Goal: Check status: Check status

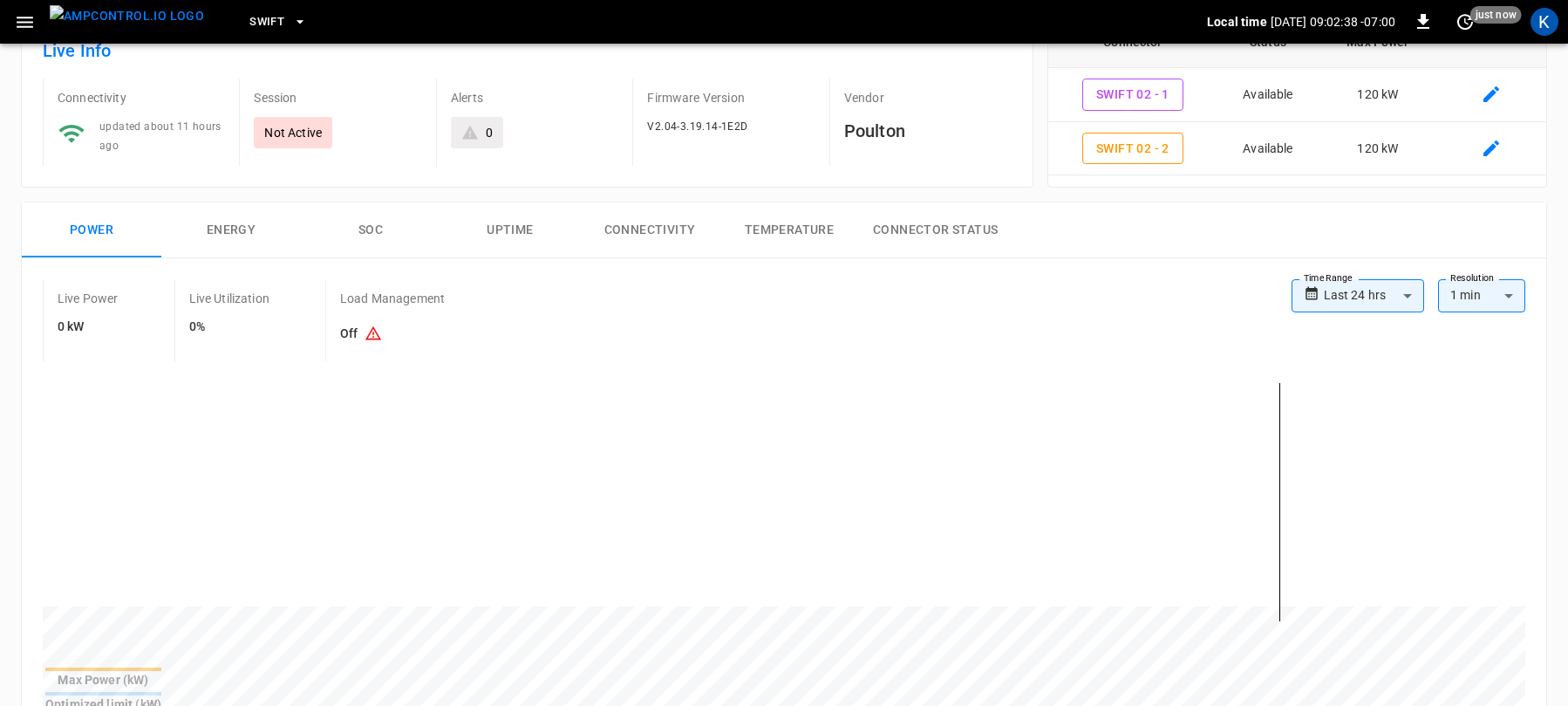
scroll to position [141, 0]
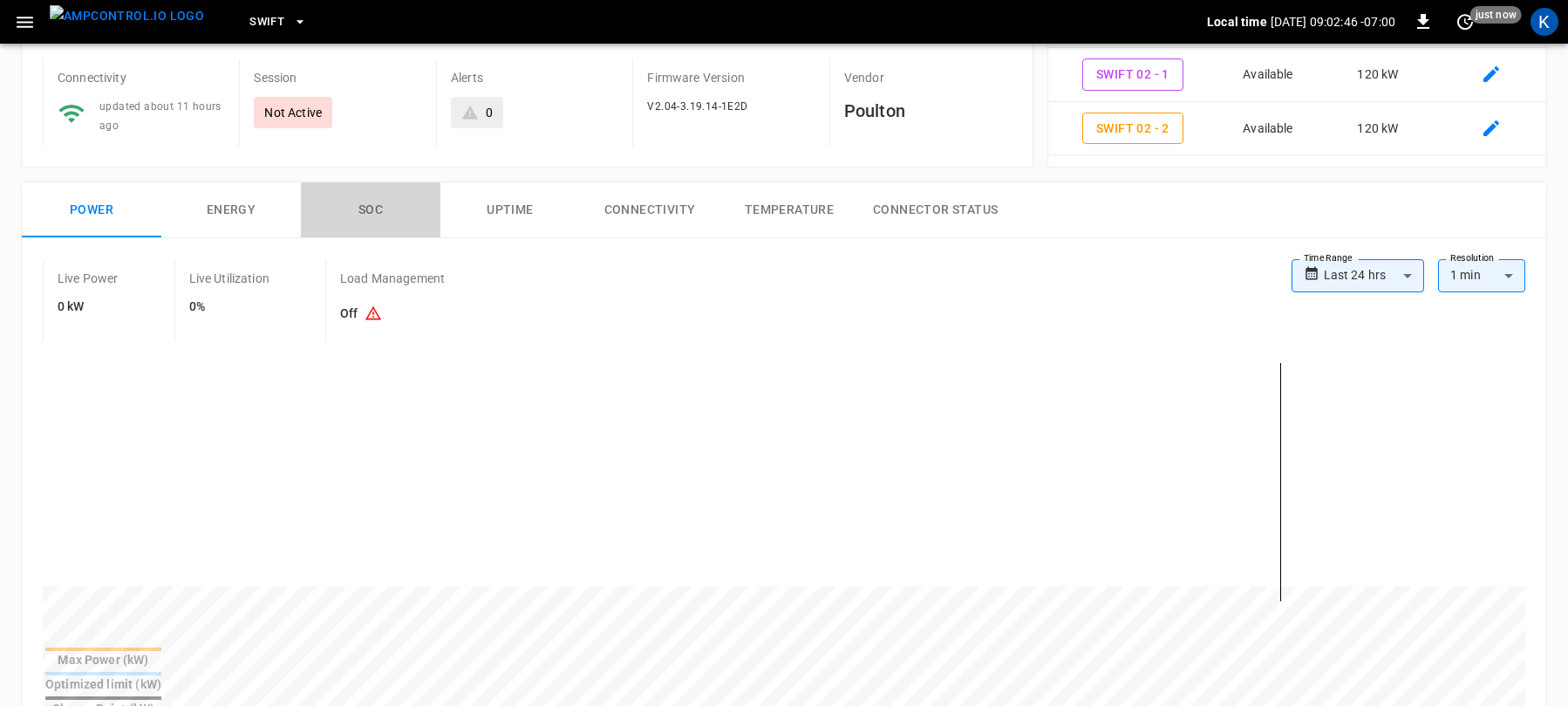
click at [370, 211] on button "SOC" at bounding box center [371, 210] width 140 height 56
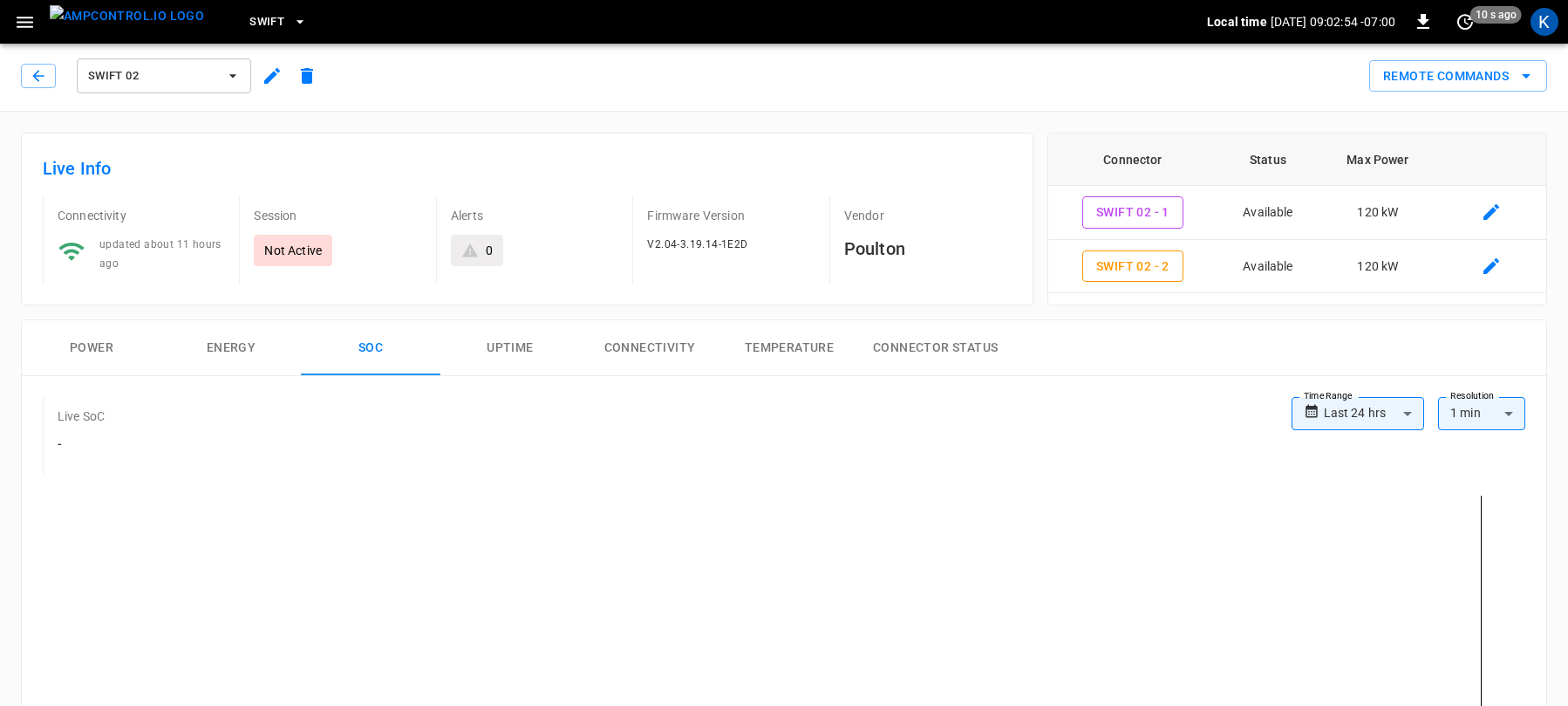
scroll to position [0, 0]
click at [220, 341] on button "Energy" at bounding box center [231, 350] width 140 height 56
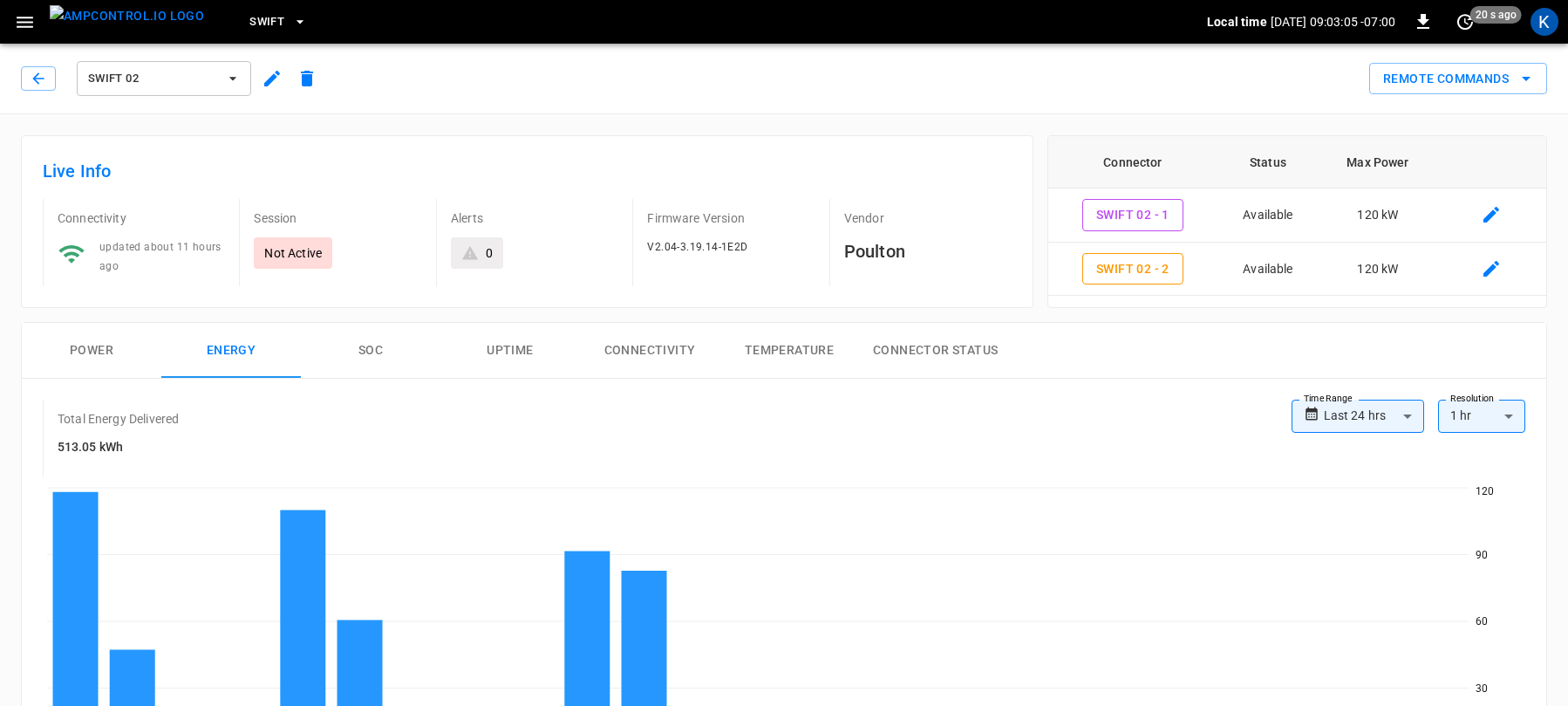
click at [148, 82] on span "Swift 02" at bounding box center [153, 79] width 129 height 20
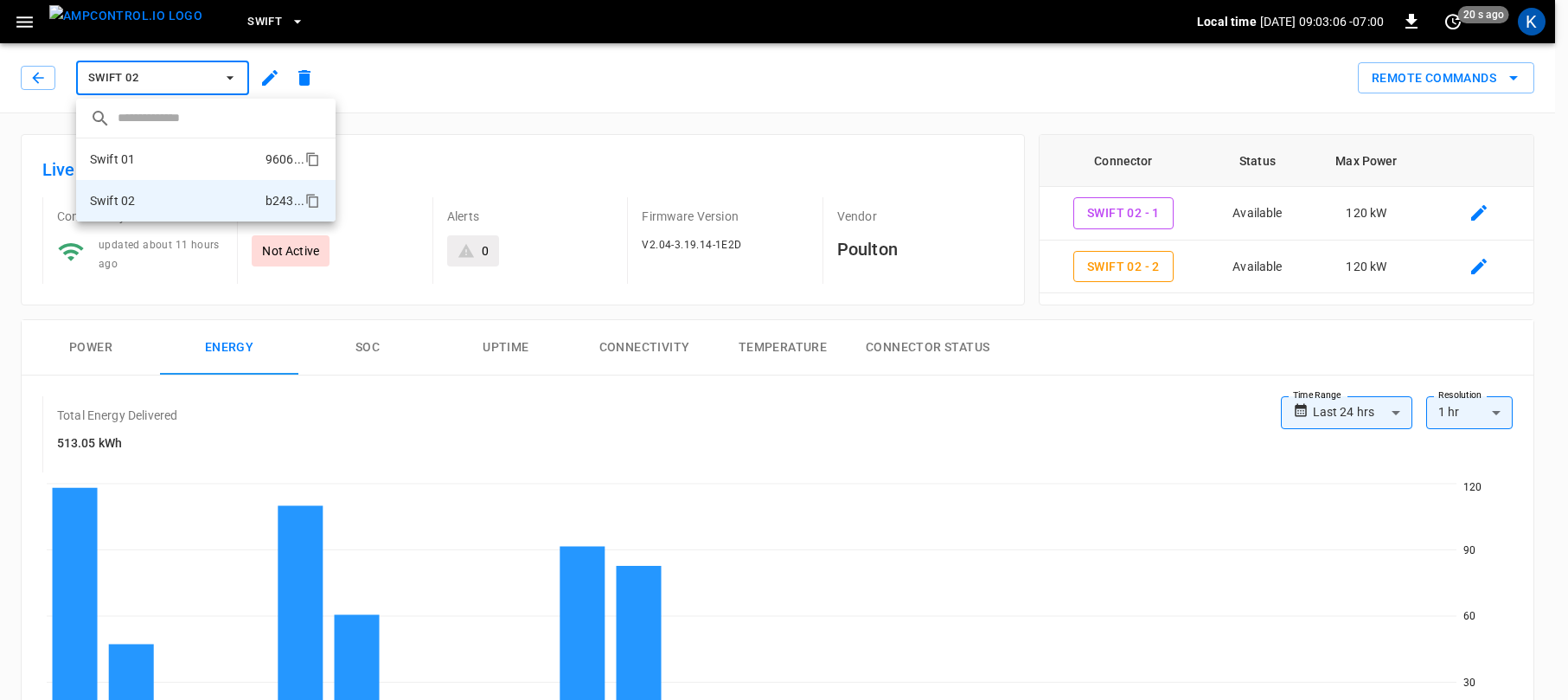
click at [146, 159] on li "Swift 01 9606 ..." at bounding box center [206, 159] width 260 height 41
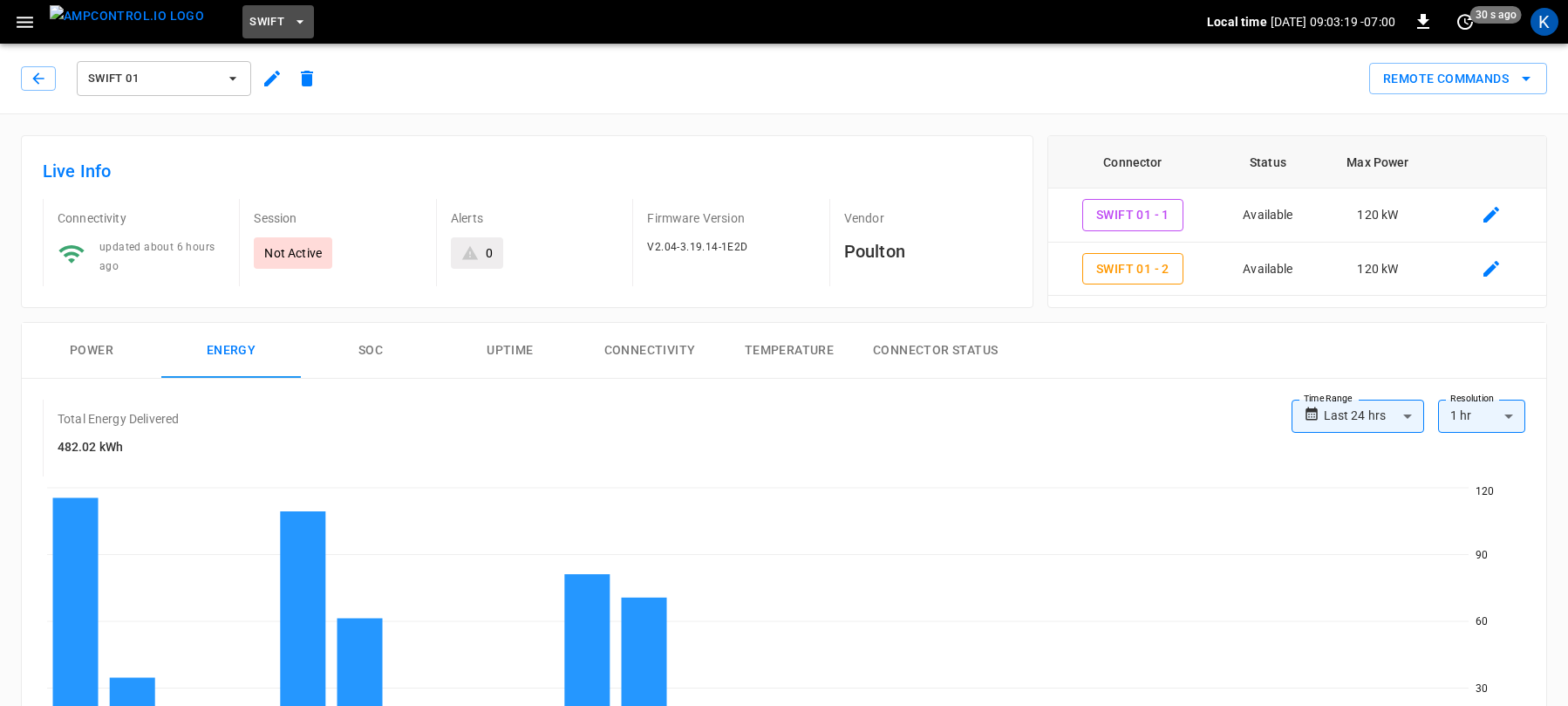
click at [249, 19] on span "Swift" at bounding box center [266, 22] width 34 height 20
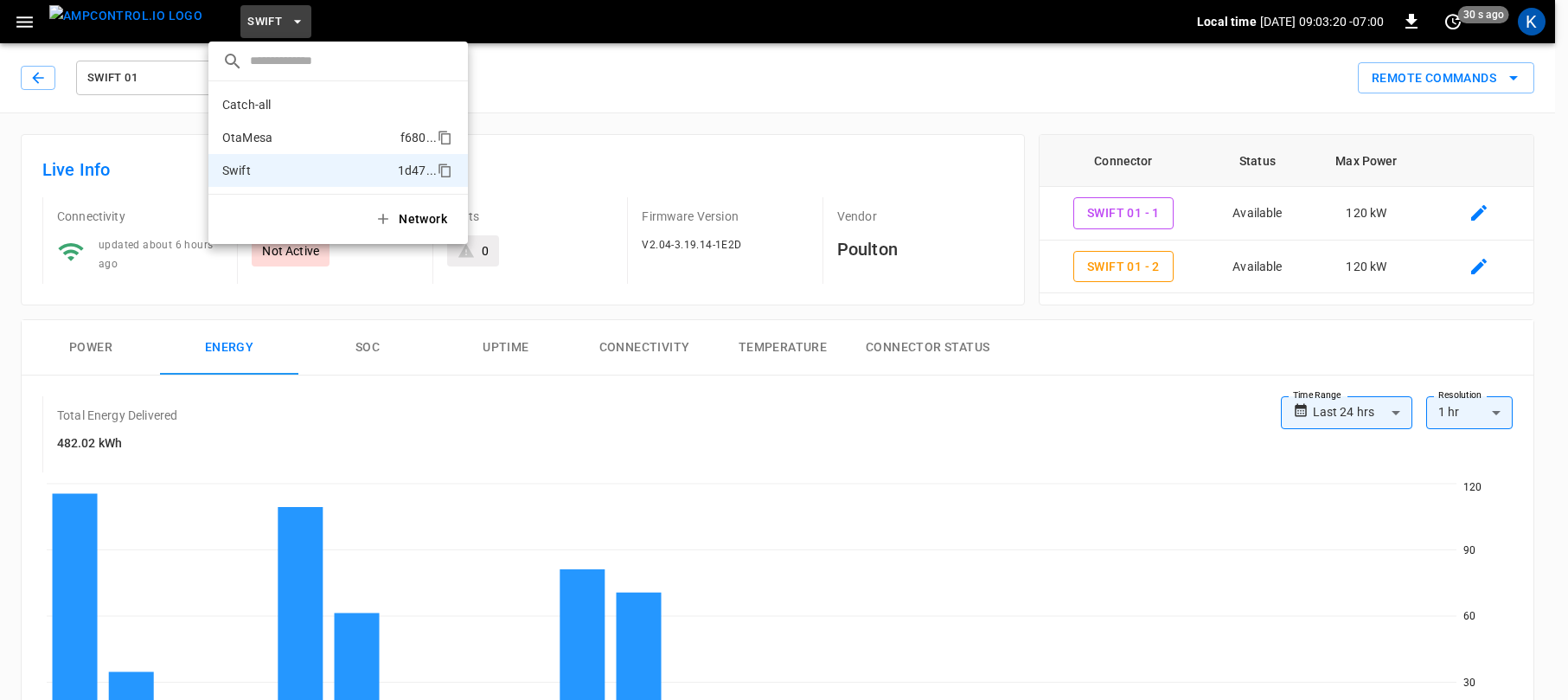
click at [263, 131] on p "OtaMesa" at bounding box center [307, 138] width 171 height 18
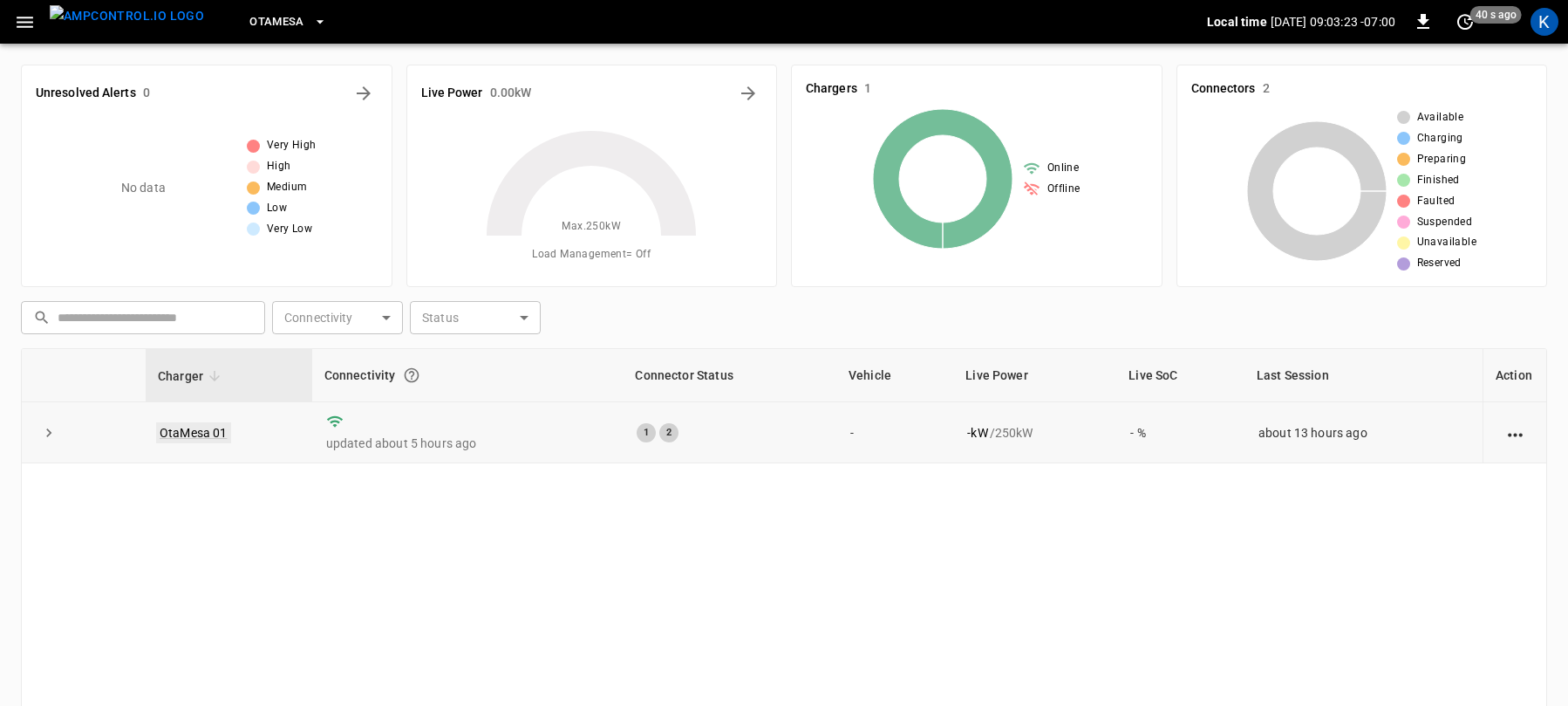
click at [195, 434] on link "OtaMesa 01" at bounding box center [194, 433] width 75 height 21
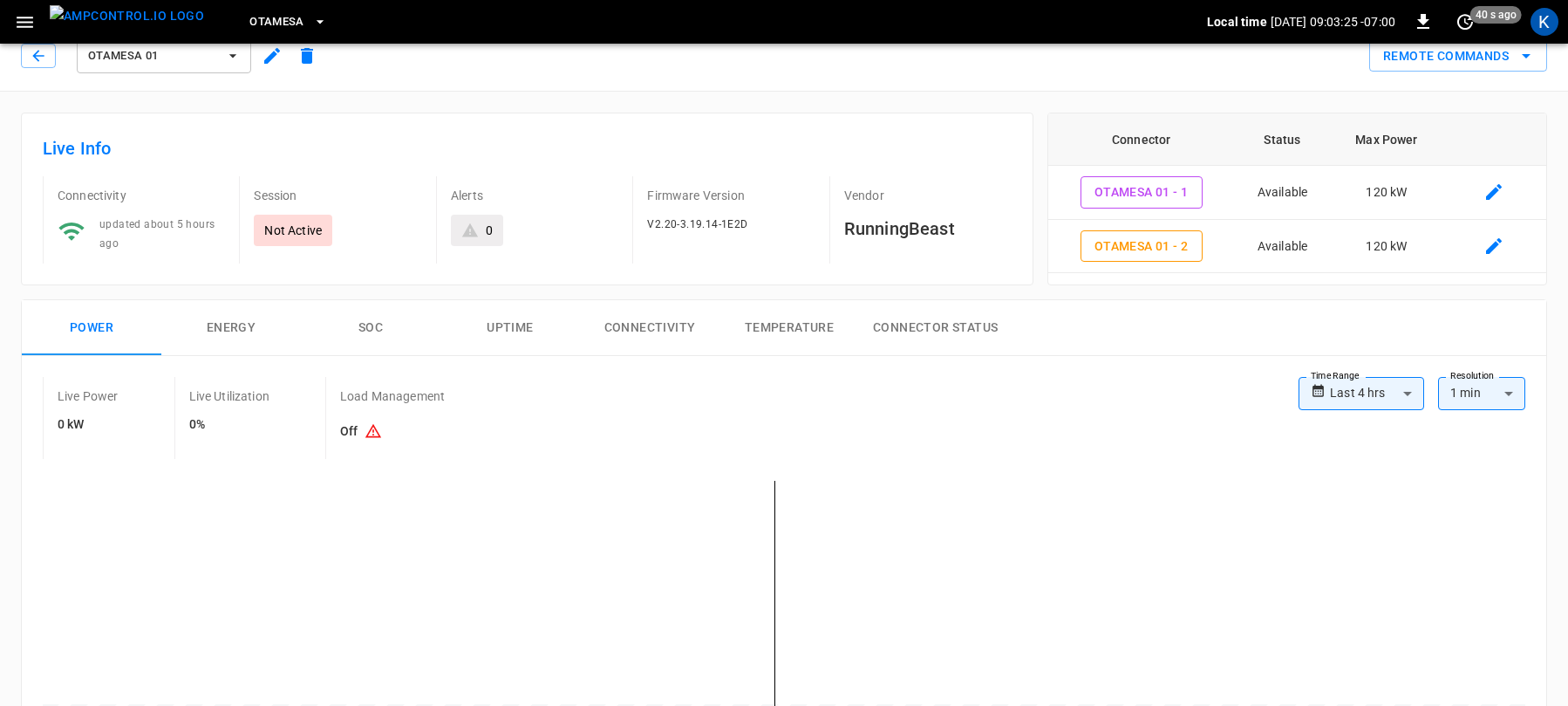
scroll to position [29, 0]
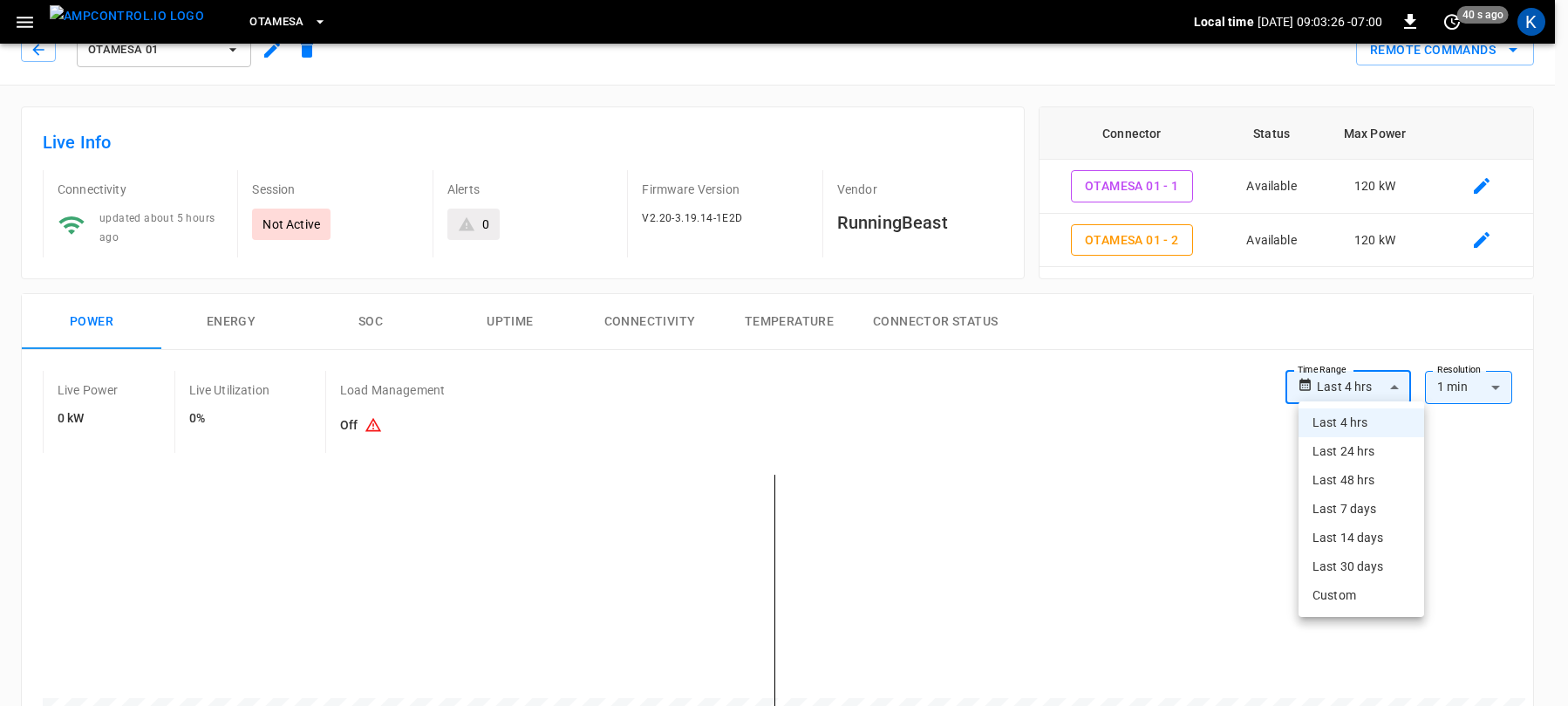
click at [1344, 454] on li "Last 24 hrs" at bounding box center [1362, 451] width 126 height 29
type input "**********"
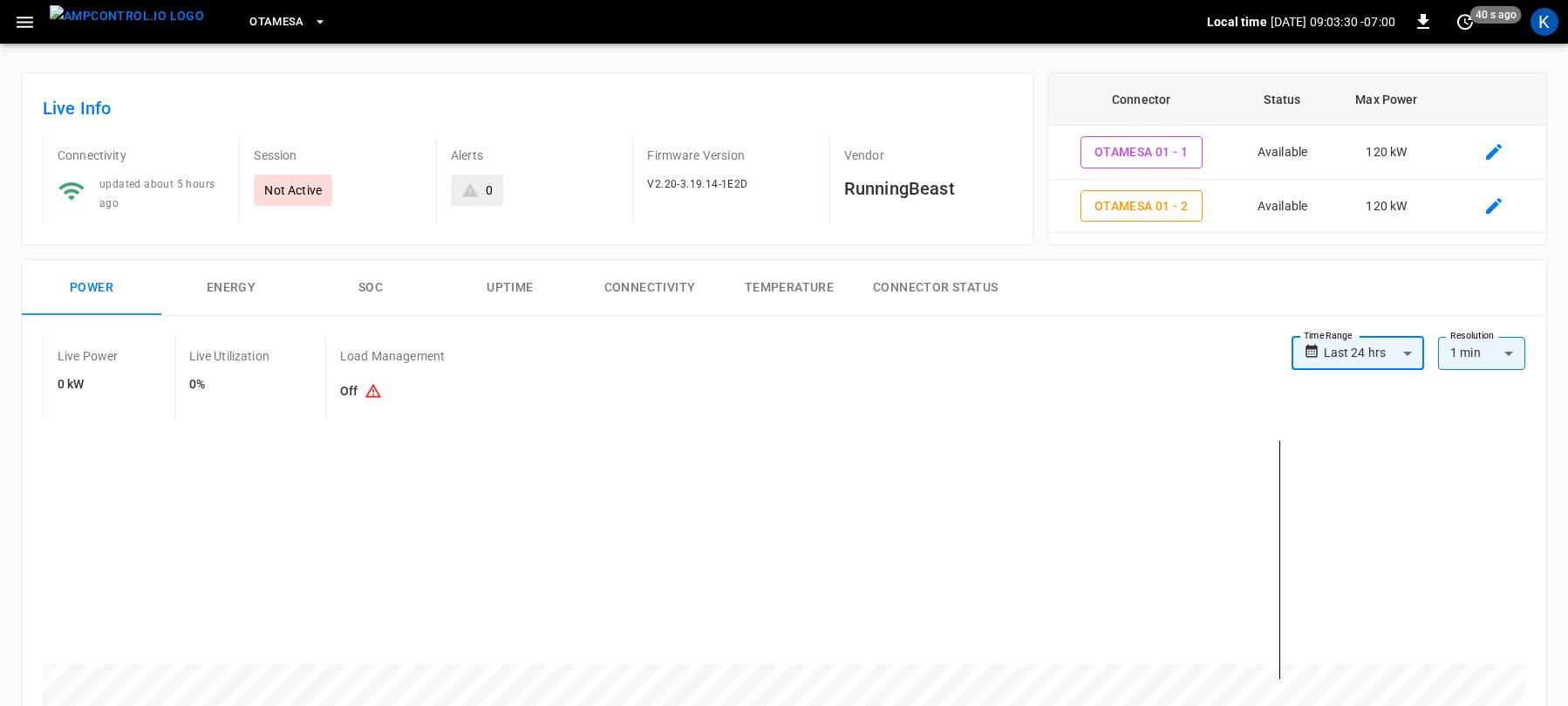
scroll to position [41, 0]
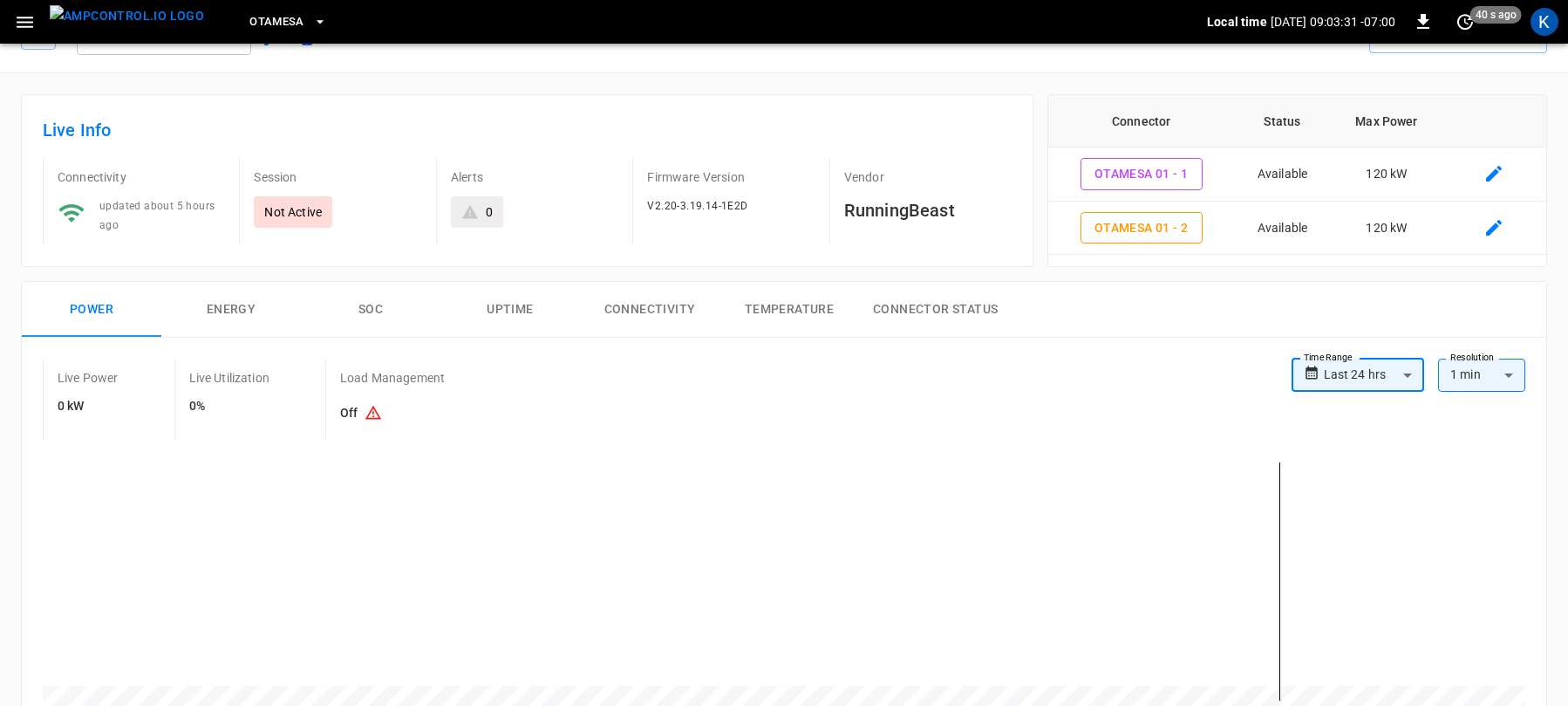
click at [219, 303] on button "Energy" at bounding box center [231, 310] width 140 height 56
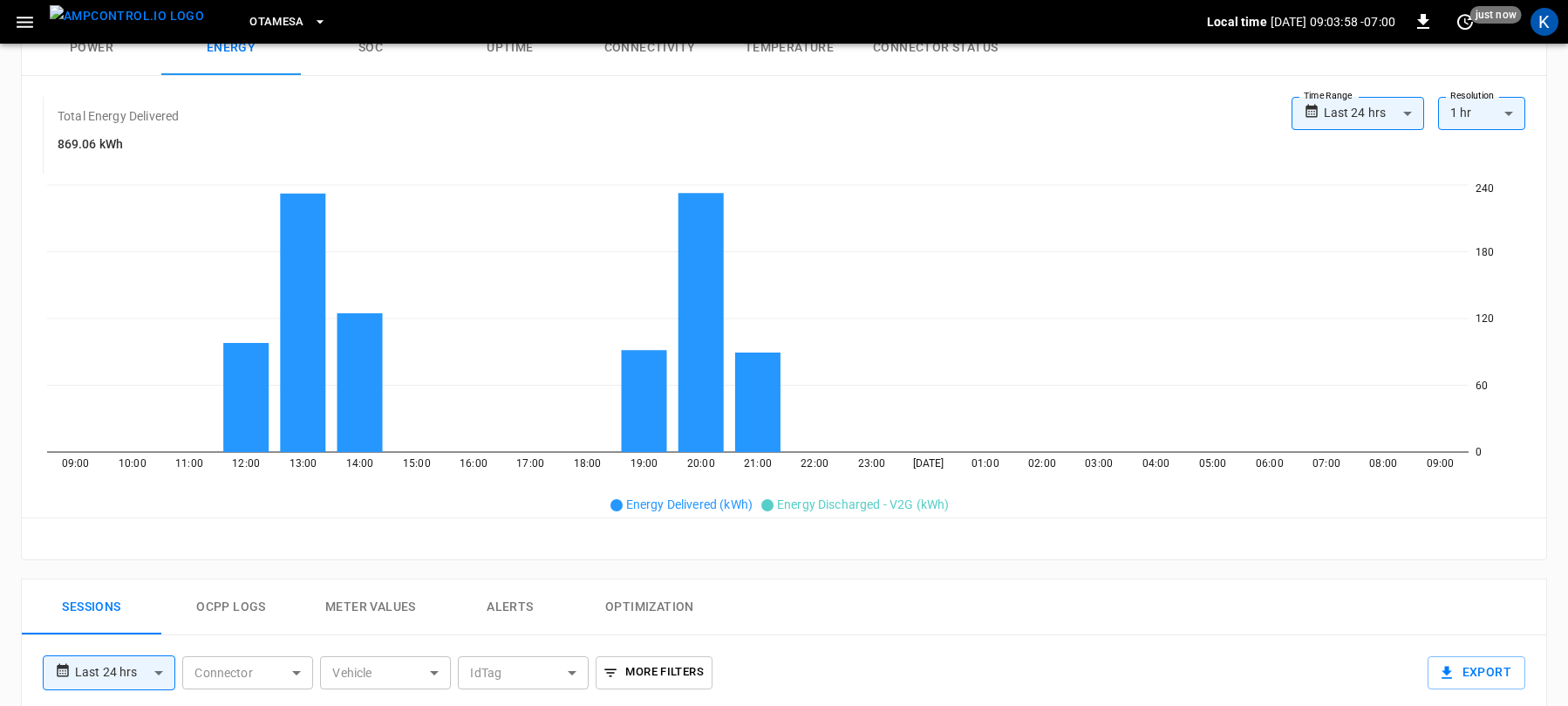
scroll to position [299, 0]
